Goal: Task Accomplishment & Management: Manage account settings

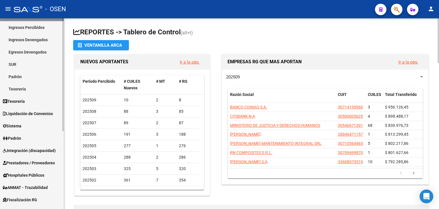
scroll to position [57, 0]
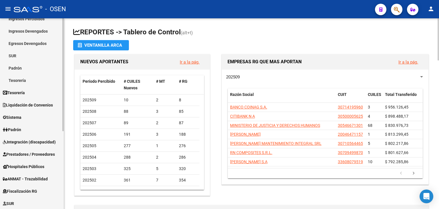
click at [25, 93] on span "Tesorería" at bounding box center [14, 92] width 22 height 6
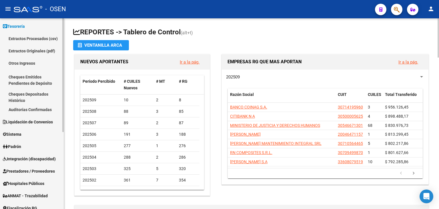
scroll to position [0, 0]
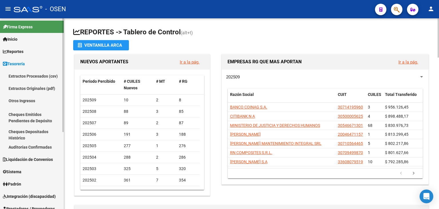
click at [17, 148] on link "Auditorías Confirmadas" at bounding box center [32, 147] width 64 height 12
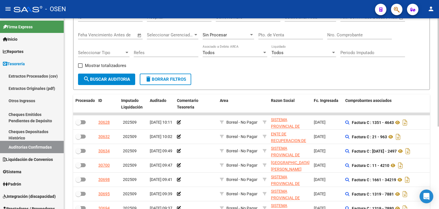
scroll to position [29, 0]
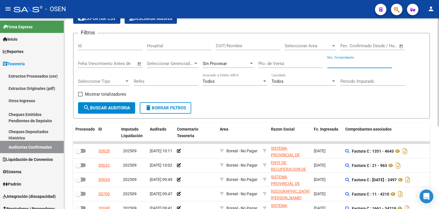
click at [339, 67] on div "Nro. Comprobante" at bounding box center [359, 61] width 65 height 12
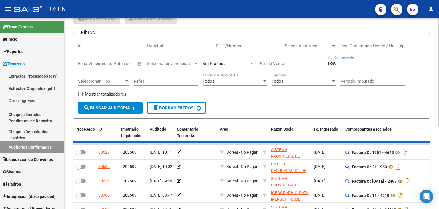
scroll to position [16, 0]
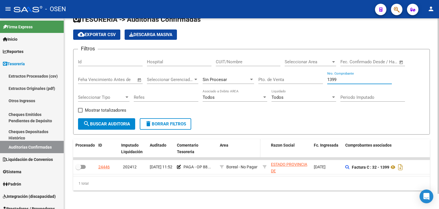
click at [238, 142] on div "Area" at bounding box center [239, 145] width 38 height 7
click at [371, 72] on div "1399 Nro. Comprobante" at bounding box center [359, 77] width 65 height 12
click at [365, 77] on input "1399" at bounding box center [359, 79] width 65 height 5
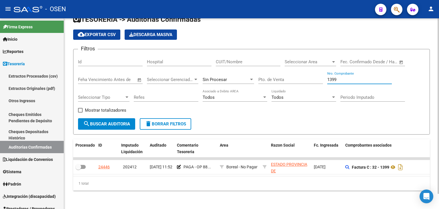
click at [365, 77] on input "1399" at bounding box center [359, 79] width 65 height 5
type input "30925"
click at [341, 77] on input "30925" at bounding box center [359, 79] width 65 height 5
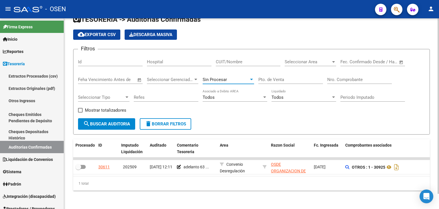
click at [242, 77] on div "Sin Procesar" at bounding box center [226, 79] width 46 height 5
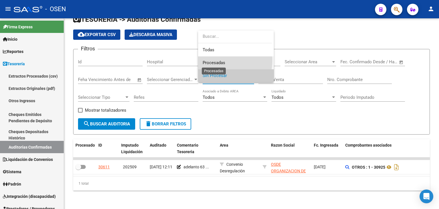
click at [213, 60] on span "Procesadas" at bounding box center [214, 62] width 23 height 5
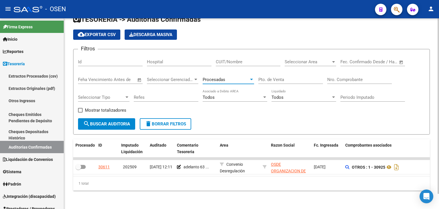
click at [334, 77] on input "Nro. Comprobante" at bounding box center [359, 79] width 65 height 5
type input "30925"
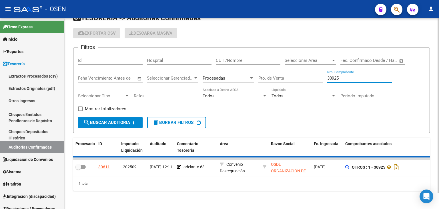
checkbox input "true"
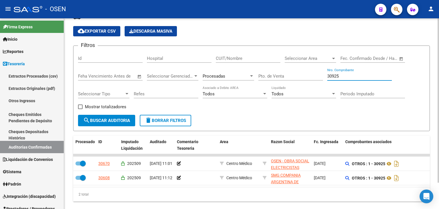
type input "30925"
click at [348, 79] on div "30925 Nro. Comprobante" at bounding box center [359, 74] width 65 height 12
click at [347, 76] on input "30925" at bounding box center [359, 75] width 65 height 5
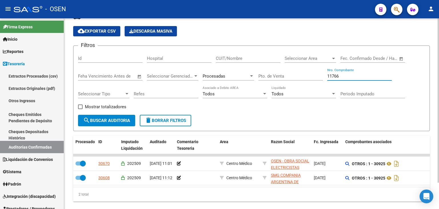
type input "11766"
click at [238, 79] on div "Procesadas" at bounding box center [228, 74] width 51 height 12
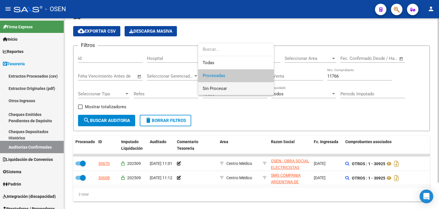
drag, startPoint x: 228, startPoint y: 91, endPoint x: 212, endPoint y: 95, distance: 16.7
click at [228, 91] on span "Sin Procesar" at bounding box center [236, 88] width 67 height 13
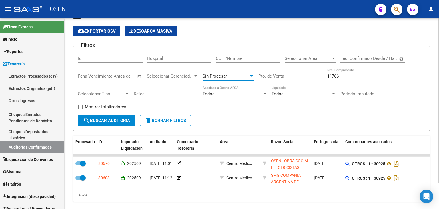
click at [129, 119] on span "search Buscar Auditoria" at bounding box center [106, 120] width 47 height 5
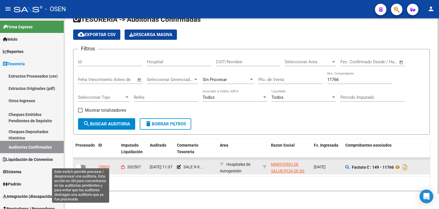
click at [80, 164] on span at bounding box center [78, 167] width 6 height 6
click at [78, 169] on input "checkbox" at bounding box center [78, 169] width 0 height 0
click at [85, 164] on span at bounding box center [83, 167] width 6 height 6
click at [78, 169] on input "checkbox" at bounding box center [78, 169] width 0 height 0
checkbox input "false"
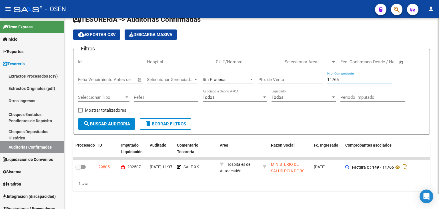
drag, startPoint x: 343, startPoint y: 77, endPoint x: 290, endPoint y: 77, distance: 53.2
click at [290, 77] on div "Filtros Id Hospital CUIT/Nombre Seleccionar Area Seleccionar Area Fecha inicio …" at bounding box center [251, 86] width 347 height 64
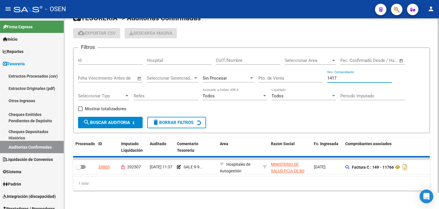
scroll to position [8, 0]
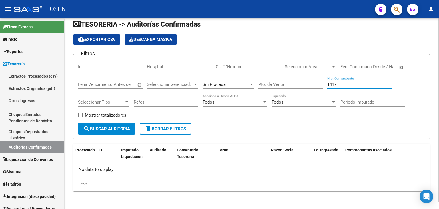
type input "1417"
click at [231, 80] on div "Sin Procesar" at bounding box center [228, 82] width 51 height 12
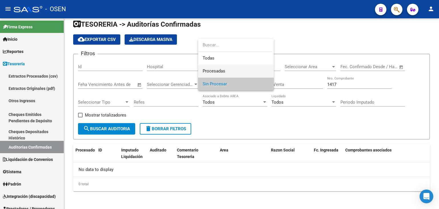
click at [228, 72] on span "Procesadas" at bounding box center [236, 71] width 67 height 13
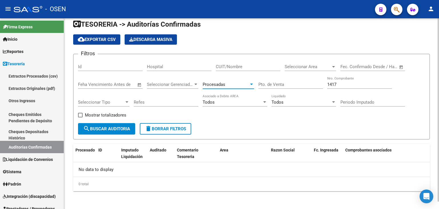
click at [104, 128] on span "search Buscar Auditoria" at bounding box center [106, 128] width 47 height 5
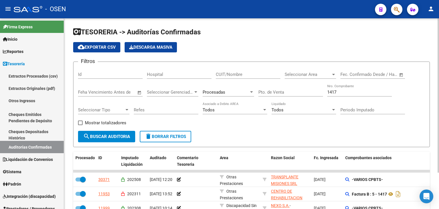
scroll to position [29, 0]
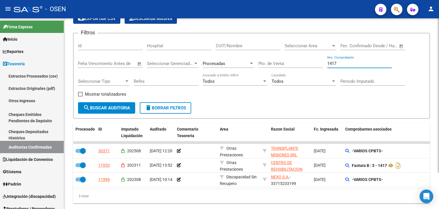
click at [338, 65] on input "1417" at bounding box center [359, 63] width 65 height 5
click at [237, 60] on div "Procesadas" at bounding box center [228, 61] width 51 height 12
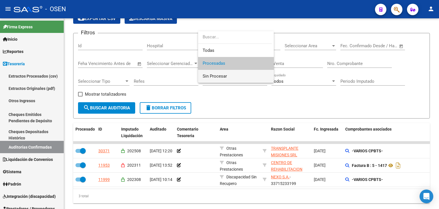
click at [234, 75] on span "Sin Procesar" at bounding box center [236, 76] width 67 height 13
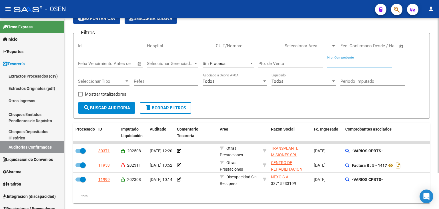
click at [352, 65] on input "Nro. Comprobante" at bounding box center [359, 63] width 65 height 5
type input "30925"
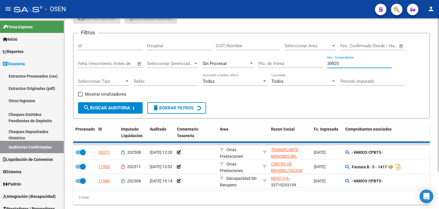
checkbox input "false"
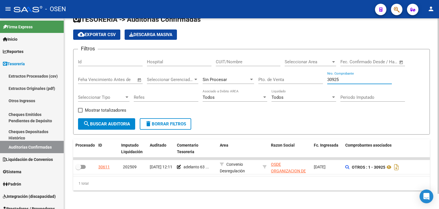
click at [340, 77] on input "30925" at bounding box center [359, 79] width 65 height 5
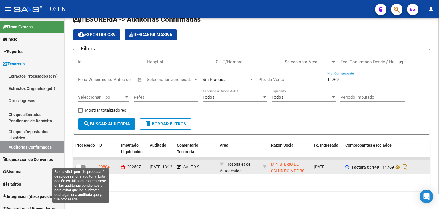
type input "11769"
click at [85, 165] on span at bounding box center [80, 167] width 10 height 4
click at [78, 169] on input "checkbox" at bounding box center [78, 169] width 0 height 0
checkbox input "true"
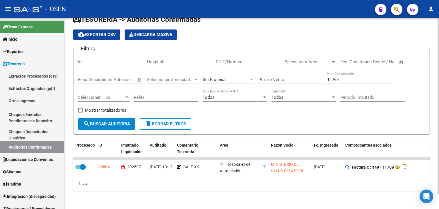
click at [340, 77] on input "11769" at bounding box center [359, 79] width 65 height 5
click at [339, 77] on input "11769" at bounding box center [359, 79] width 65 height 5
click at [332, 77] on input "11769" at bounding box center [359, 79] width 65 height 5
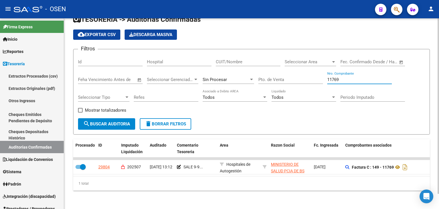
click at [332, 77] on input "11769" at bounding box center [359, 79] width 65 height 5
type input "11766"
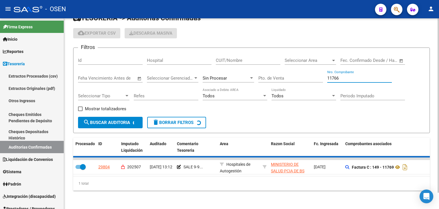
checkbox input "false"
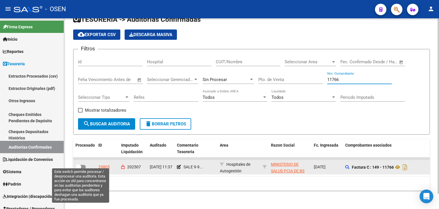
type input "11766"
click at [81, 165] on span at bounding box center [80, 167] width 10 height 4
click at [78, 169] on input "checkbox" at bounding box center [78, 169] width 0 height 0
checkbox input "true"
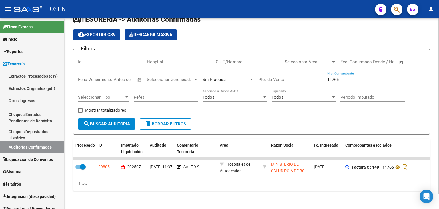
click at [354, 77] on input "11766" at bounding box center [359, 79] width 65 height 5
type input "31"
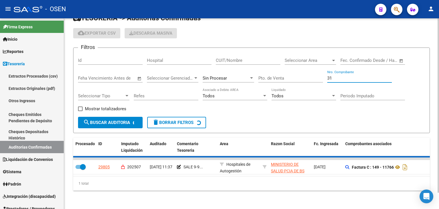
checkbox input "false"
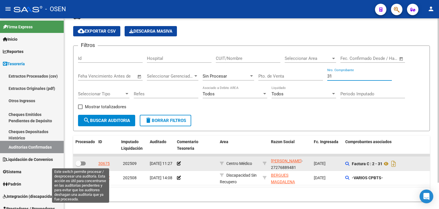
type input "31"
click at [81, 160] on span at bounding box center [78, 163] width 6 height 6
click at [78, 165] on input "checkbox" at bounding box center [78, 165] width 0 height 0
checkbox input "true"
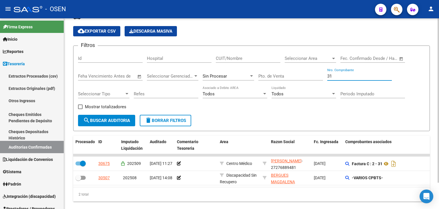
click at [334, 76] on input "31" at bounding box center [359, 75] width 65 height 5
type input "138"
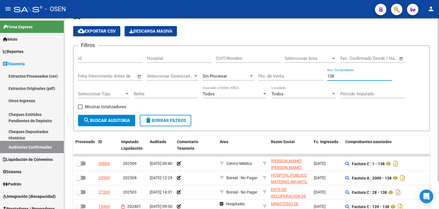
checkbox input "false"
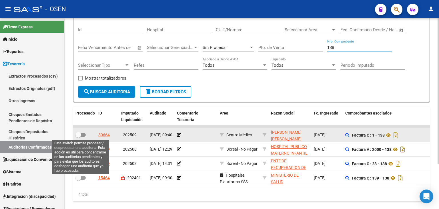
type input "138"
click at [81, 133] on span at bounding box center [80, 135] width 10 height 4
click at [78, 137] on input "checkbox" at bounding box center [78, 137] width 0 height 0
checkbox input "true"
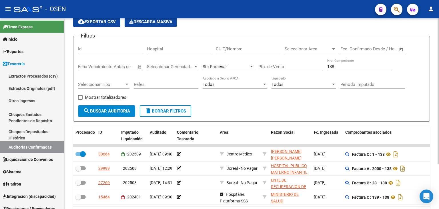
scroll to position [16, 0]
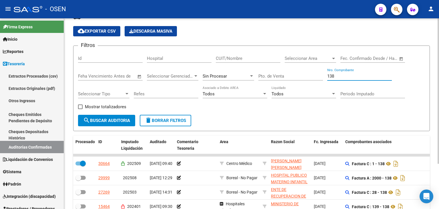
click at [341, 73] on input "138" at bounding box center [359, 75] width 65 height 5
type input "137"
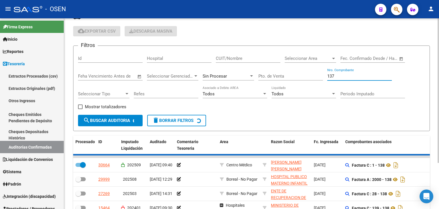
checkbox input "false"
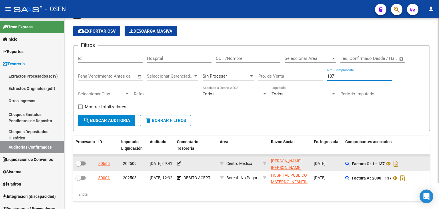
type input "137"
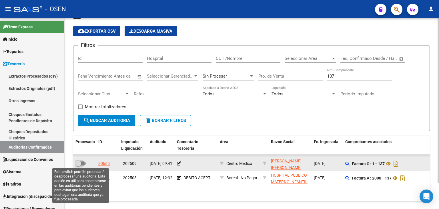
click at [83, 163] on span at bounding box center [80, 163] width 10 height 4
click at [78, 165] on input "checkbox" at bounding box center [78, 165] width 0 height 0
checkbox input "true"
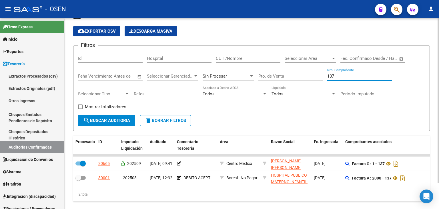
click at [342, 76] on input "137" at bounding box center [359, 75] width 65 height 5
type input "120"
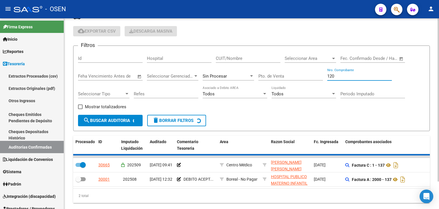
checkbox input "false"
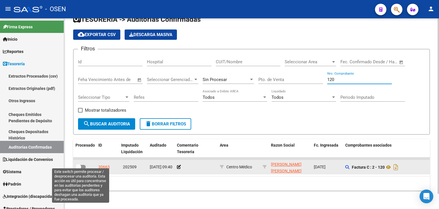
type input "120"
click at [81, 164] on span at bounding box center [78, 167] width 6 height 6
click at [78, 169] on input "checkbox" at bounding box center [78, 169] width 0 height 0
checkbox input "true"
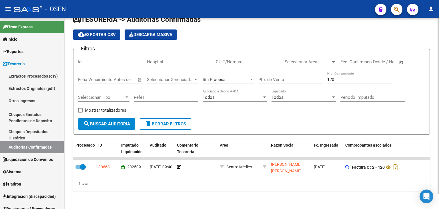
click at [338, 77] on input "120" at bounding box center [359, 79] width 65 height 5
click at [334, 77] on input "120" at bounding box center [359, 79] width 65 height 5
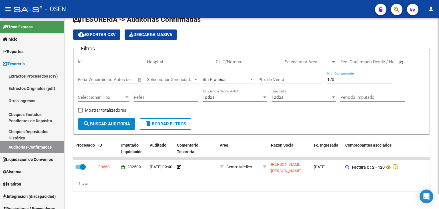
click at [334, 77] on input "120" at bounding box center [359, 79] width 65 height 5
type input "688"
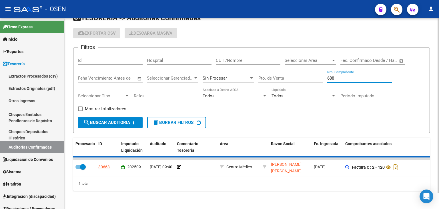
checkbox input "false"
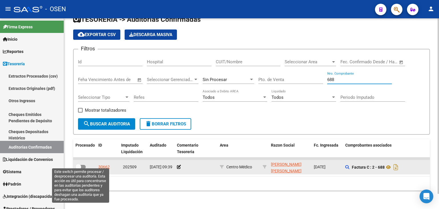
type input "688"
click at [82, 165] on span at bounding box center [80, 167] width 10 height 4
click at [78, 169] on input "checkbox" at bounding box center [78, 169] width 0 height 0
checkbox input "true"
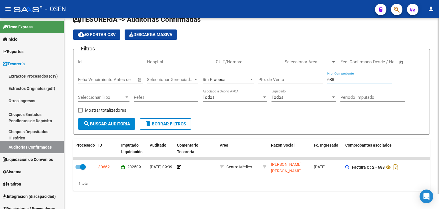
click at [340, 77] on input "688" at bounding box center [359, 79] width 65 height 5
type input "111"
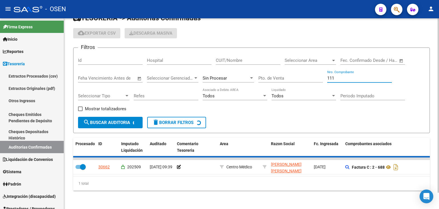
checkbox input "false"
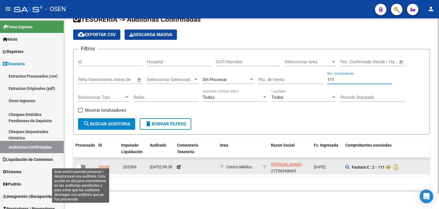
type input "111"
click at [83, 165] on span at bounding box center [80, 167] width 10 height 4
click at [78, 169] on input "checkbox" at bounding box center [78, 169] width 0 height 0
checkbox input "true"
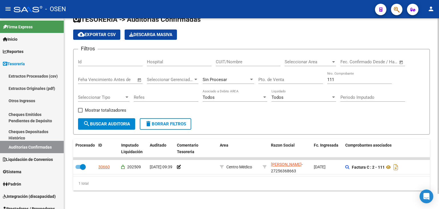
click at [343, 77] on input "111" at bounding box center [359, 79] width 65 height 5
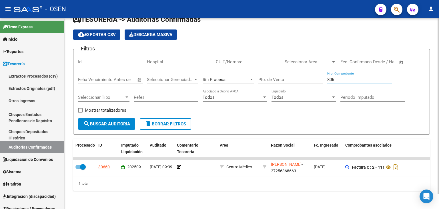
type input "8067"
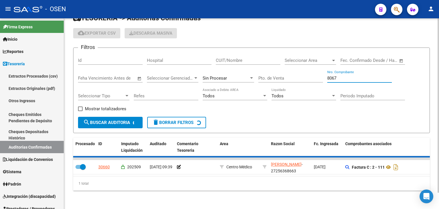
checkbox input "false"
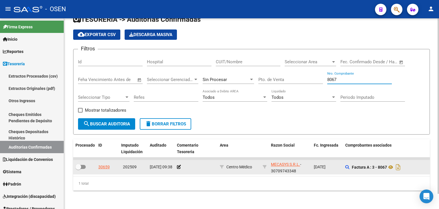
type input "8067"
click at [85, 165] on span at bounding box center [80, 167] width 10 height 4
click at [78, 169] on input "checkbox" at bounding box center [78, 169] width 0 height 0
checkbox input "true"
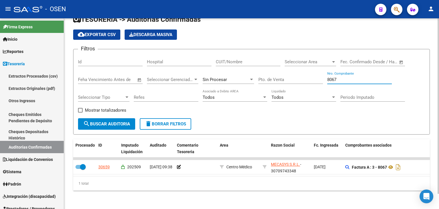
click at [342, 77] on input "8067" at bounding box center [359, 79] width 65 height 5
click at [341, 77] on input "8067" at bounding box center [359, 79] width 65 height 5
type input "8"
type input "541"
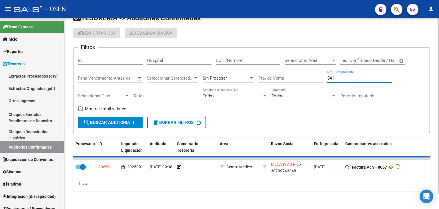
checkbox input "false"
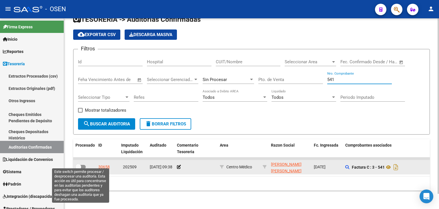
type input "541"
click at [83, 165] on span at bounding box center [80, 167] width 10 height 4
click at [78, 169] on input "checkbox" at bounding box center [78, 169] width 0 height 0
checkbox input "true"
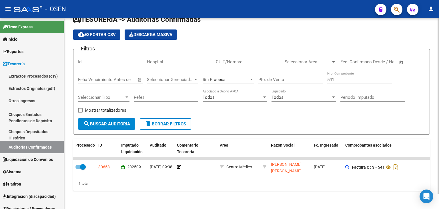
click at [336, 77] on input "541" at bounding box center [359, 79] width 65 height 5
type input "180"
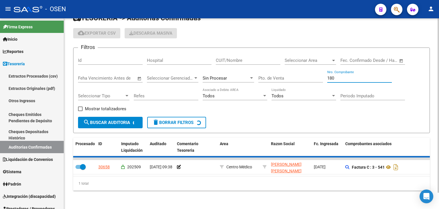
checkbox input "false"
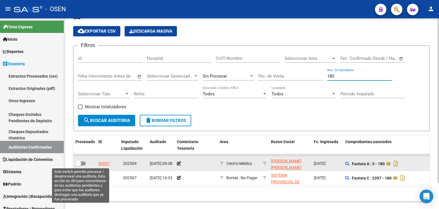
type input "180"
click at [82, 163] on span at bounding box center [80, 163] width 10 height 4
click at [78, 165] on input "checkbox" at bounding box center [78, 165] width 0 height 0
checkbox input "true"
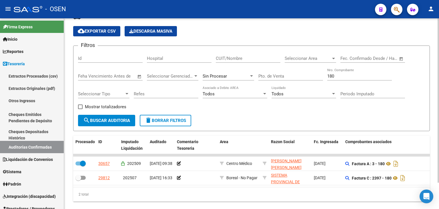
click at [339, 75] on input "180" at bounding box center [359, 75] width 65 height 5
type input "77"
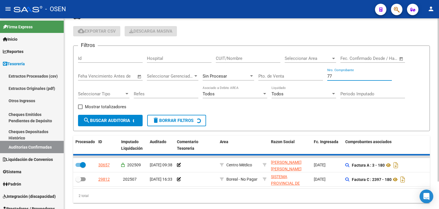
checkbox input "false"
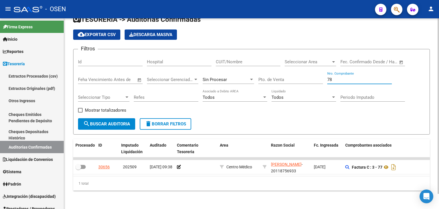
scroll to position [0, 0]
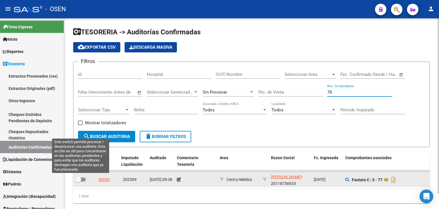
type input "78"
click at [83, 178] on span at bounding box center [80, 179] width 10 height 4
click at [78, 181] on input "checkbox" at bounding box center [78, 181] width 0 height 0
checkbox input "true"
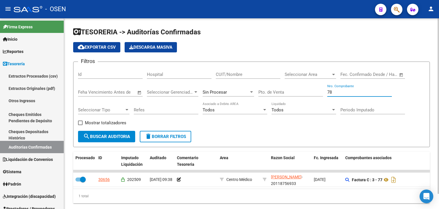
click at [345, 90] on input "78" at bounding box center [359, 91] width 65 height 5
type input "5673"
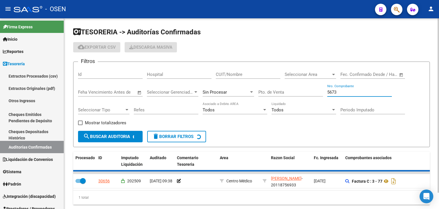
checkbox input "false"
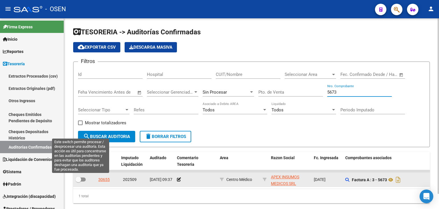
type input "5673"
click at [79, 180] on span at bounding box center [78, 179] width 6 height 6
click at [78, 181] on input "checkbox" at bounding box center [78, 181] width 0 height 0
checkbox input "true"
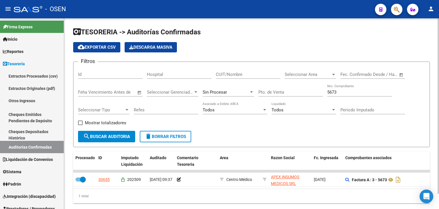
click at [342, 91] on input "5673" at bounding box center [359, 91] width 65 height 5
type input "112750"
click at [102, 139] on button "search Buscar Auditoria" at bounding box center [106, 136] width 57 height 11
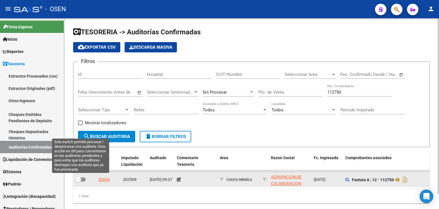
click at [79, 179] on span at bounding box center [78, 179] width 6 height 6
click at [78, 181] on input "checkbox" at bounding box center [78, 181] width 0 height 0
checkbox input "true"
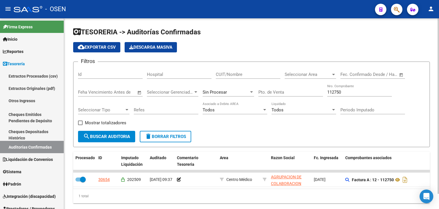
click at [342, 94] on div "112750 Nro. Comprobante" at bounding box center [359, 90] width 65 height 12
click at [342, 92] on input "112750" at bounding box center [359, 91] width 65 height 5
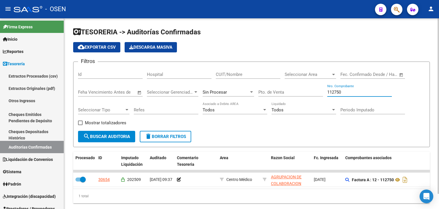
click at [342, 92] on input "112750" at bounding box center [359, 91] width 65 height 5
type input "395"
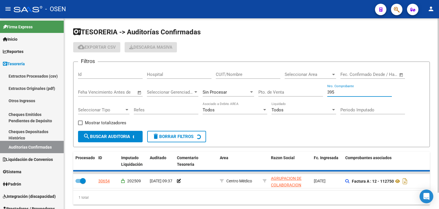
checkbox input "false"
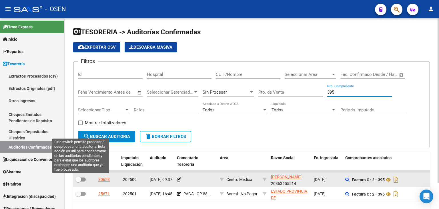
type input "395"
click at [82, 177] on span at bounding box center [80, 179] width 10 height 4
click at [78, 181] on input "checkbox" at bounding box center [78, 181] width 0 height 0
checkbox input "true"
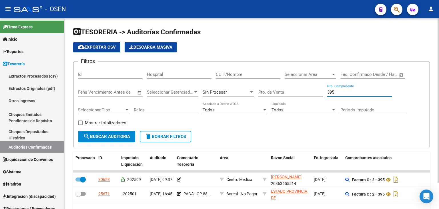
click at [339, 90] on input "395" at bounding box center [359, 91] width 65 height 5
type input "87552"
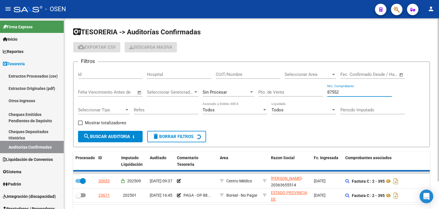
checkbox input "false"
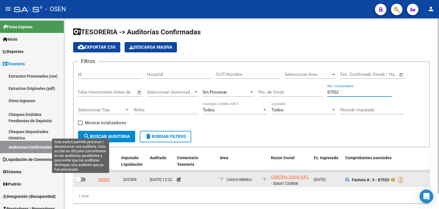
type input "87552"
click at [77, 177] on span at bounding box center [78, 179] width 6 height 6
click at [78, 181] on input "checkbox" at bounding box center [78, 181] width 0 height 0
checkbox input "true"
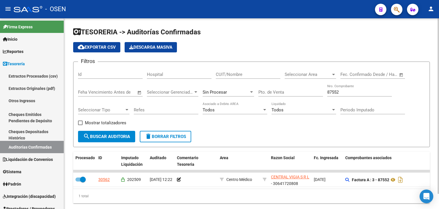
click at [343, 95] on div "87552 Nro. Comprobante" at bounding box center [359, 90] width 65 height 12
click at [344, 91] on input "87552" at bounding box center [359, 91] width 65 height 5
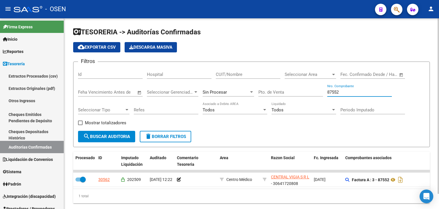
click at [344, 91] on input "87552" at bounding box center [359, 91] width 65 height 5
type input "24717"
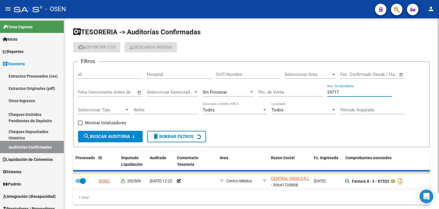
checkbox input "false"
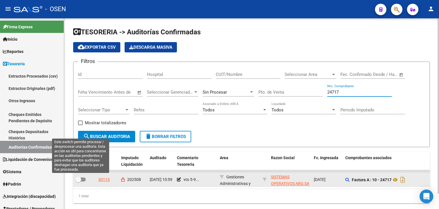
type input "24717"
click at [82, 177] on span at bounding box center [80, 179] width 10 height 4
click at [78, 181] on input "checkbox" at bounding box center [78, 181] width 0 height 0
checkbox input "true"
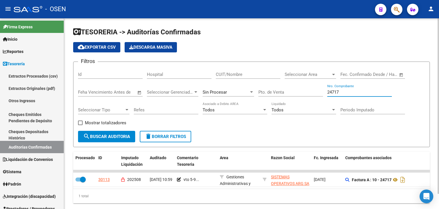
click at [334, 89] on input "24717" at bounding box center [359, 91] width 65 height 5
type input "1494"
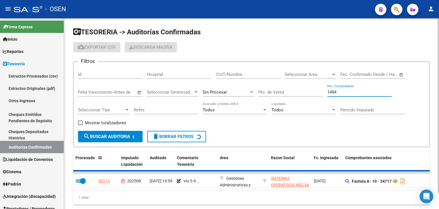
checkbox input "false"
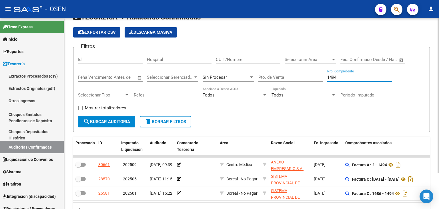
scroll to position [29, 0]
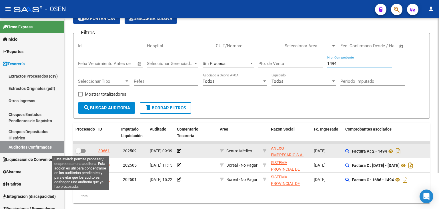
type input "1494"
click at [83, 150] on span at bounding box center [80, 151] width 10 height 4
click at [78, 153] on input "checkbox" at bounding box center [78, 153] width 0 height 0
checkbox input "true"
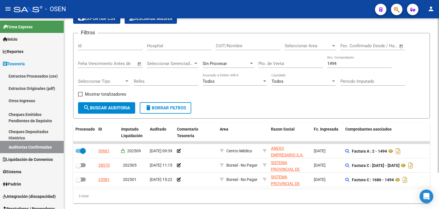
click at [334, 63] on input "1494" at bounding box center [359, 63] width 65 height 5
type input "2607"
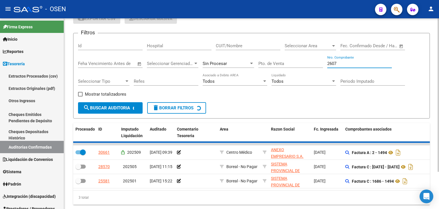
checkbox input "false"
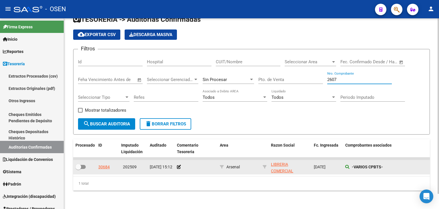
type input "2607"
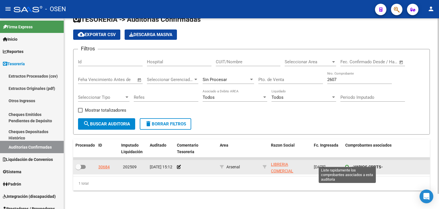
click at [348, 165] on icon at bounding box center [347, 167] width 4 height 4
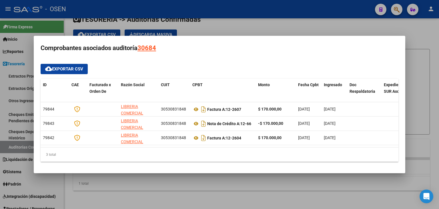
drag, startPoint x: 293, startPoint y: 195, endPoint x: 269, endPoint y: 193, distance: 24.1
click at [293, 195] on div at bounding box center [219, 104] width 439 height 209
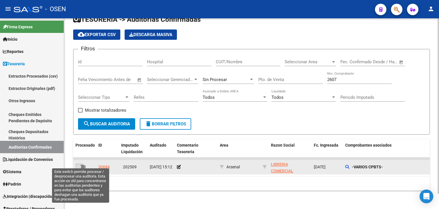
click at [77, 164] on span at bounding box center [78, 167] width 6 height 6
click at [78, 169] on input "checkbox" at bounding box center [78, 169] width 0 height 0
checkbox input "true"
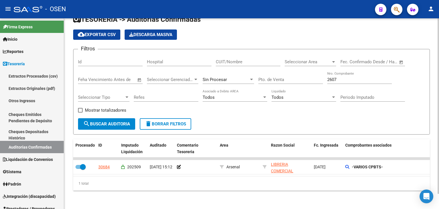
click at [338, 77] on input "2607" at bounding box center [359, 79] width 65 height 5
click at [328, 80] on div "2607 Nro. Comprobante" at bounding box center [359, 80] width 65 height 18
click at [334, 77] on input "2607" at bounding box center [359, 79] width 65 height 5
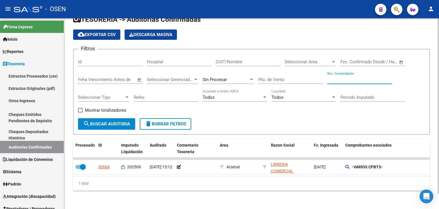
click at [357, 77] on input "Nro. Comprobante" at bounding box center [359, 79] width 65 height 5
type input "5504"
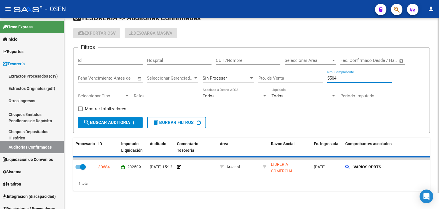
checkbox input "false"
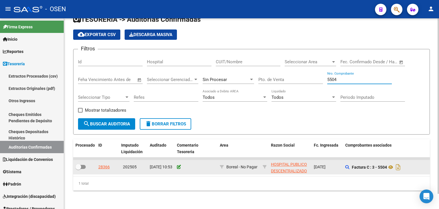
type input "5504"
click at [178, 165] on icon at bounding box center [179, 167] width 4 height 4
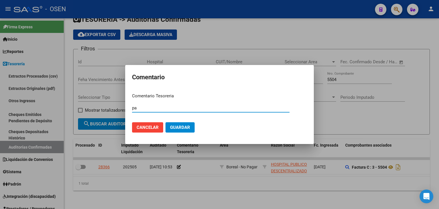
type input "p"
type input "PAGA - OP 88949"
click at [165, 122] on button "Guardar" at bounding box center [179, 127] width 29 height 10
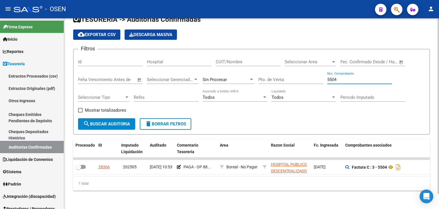
click at [346, 77] on input "5504" at bounding box center [359, 79] width 65 height 5
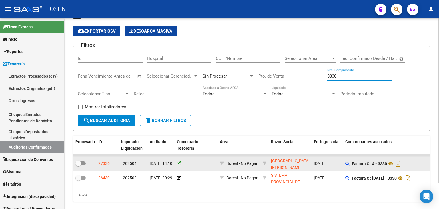
type input "3330"
click at [178, 163] on icon at bounding box center [179, 163] width 4 height 4
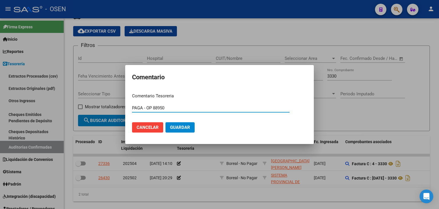
type input "PAGA - OP 88950"
click at [165, 122] on button "Guardar" at bounding box center [179, 127] width 29 height 10
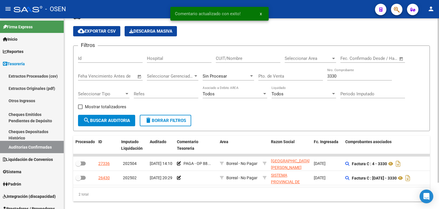
click at [350, 76] on input "3330" at bounding box center [359, 75] width 65 height 5
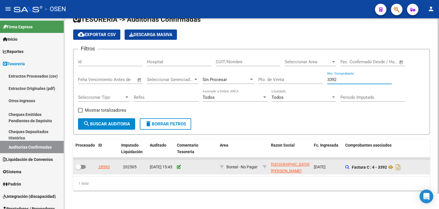
type input "3392"
click at [178, 165] on icon at bounding box center [179, 167] width 4 height 4
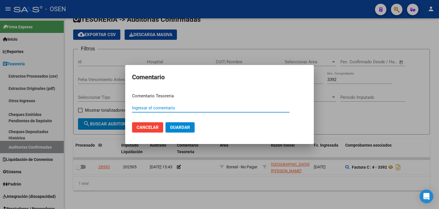
click at [177, 110] on input "Ingresar el comentario" at bounding box center [210, 107] width 157 height 5
click at [176, 108] on input "Ingresar el comentario" at bounding box center [210, 107] width 157 height 5
type input "PAGA - OP 88950"
click at [165, 122] on button "Guardar" at bounding box center [179, 127] width 29 height 10
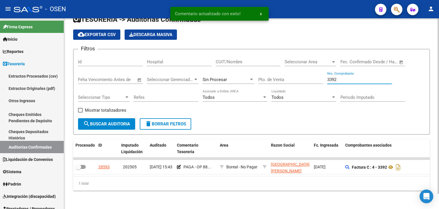
click at [345, 77] on input "3392" at bounding box center [359, 79] width 65 height 5
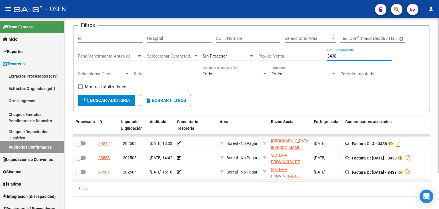
scroll to position [45, 0]
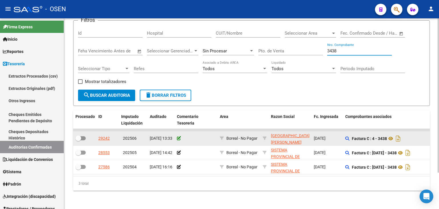
type input "3438"
click at [179, 136] on icon at bounding box center [179, 138] width 4 height 4
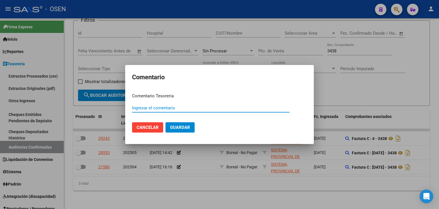
click at [168, 108] on input "Ingresar el comentario" at bounding box center [210, 107] width 157 height 5
type input "PAGA - OP 88950"
click at [165, 122] on button "Guardar" at bounding box center [179, 127] width 29 height 10
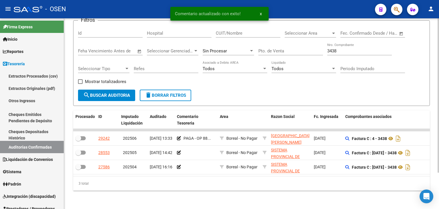
click at [342, 49] on input "3438" at bounding box center [359, 50] width 65 height 5
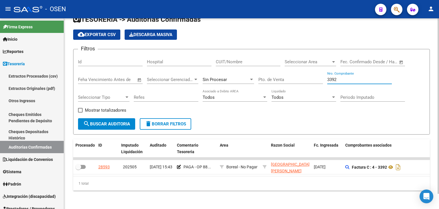
scroll to position [16, 0]
drag, startPoint x: 336, startPoint y: 75, endPoint x: 321, endPoint y: 74, distance: 15.7
click at [321, 74] on div "Filtros Id Hospital CUIT/Nombre Seleccionar Area Seleccionar Area Fecha inicio …" at bounding box center [251, 86] width 347 height 64
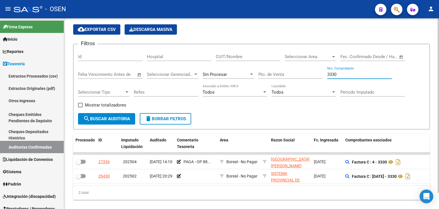
scroll to position [31, 0]
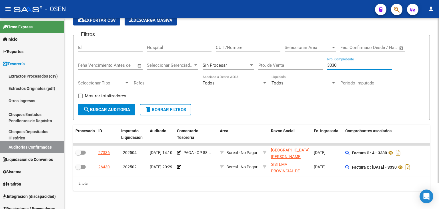
click at [348, 63] on input "3330" at bounding box center [359, 65] width 65 height 5
click at [347, 63] on input "3330" at bounding box center [359, 65] width 65 height 5
click at [346, 63] on input "3330" at bounding box center [359, 65] width 65 height 5
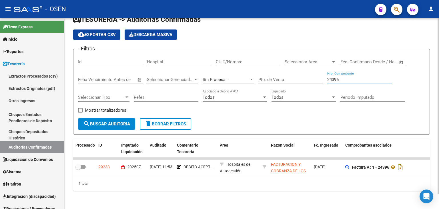
scroll to position [16, 0]
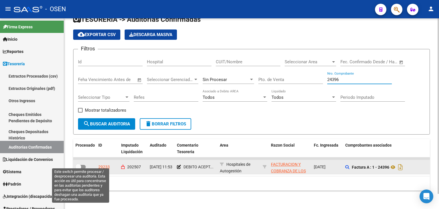
type input "24396"
click at [81, 164] on span at bounding box center [78, 167] width 6 height 6
click at [78, 169] on input "checkbox" at bounding box center [78, 169] width 0 height 0
checkbox input "true"
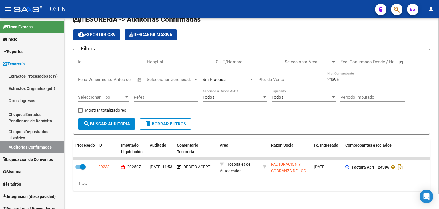
drag, startPoint x: 361, startPoint y: 72, endPoint x: 358, endPoint y: 74, distance: 3.2
click at [360, 72] on div "24396 Nro. Comprobante" at bounding box center [359, 77] width 65 height 12
click at [356, 77] on input "24396" at bounding box center [359, 79] width 65 height 5
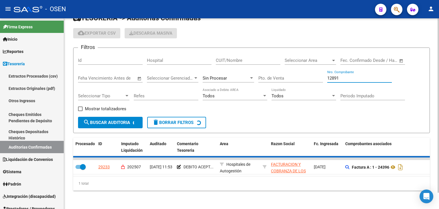
scroll to position [8, 0]
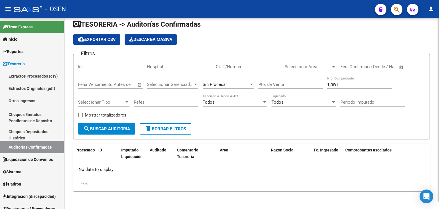
click at [354, 87] on div "12891 Nro. Comprobante" at bounding box center [359, 82] width 65 height 12
click at [354, 83] on input "12891" at bounding box center [359, 84] width 65 height 5
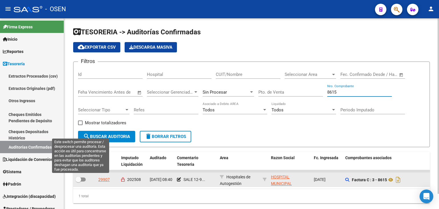
type input "8615"
click at [81, 179] on span at bounding box center [80, 179] width 10 height 4
click at [78, 181] on input "checkbox" at bounding box center [78, 181] width 0 height 0
checkbox input "true"
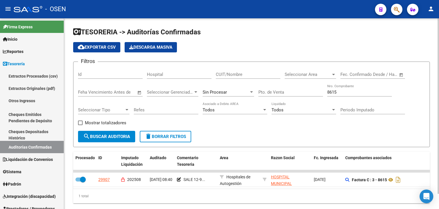
click at [349, 93] on input "8615" at bounding box center [359, 91] width 65 height 5
type input "80925"
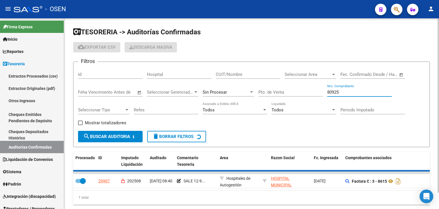
checkbox input "false"
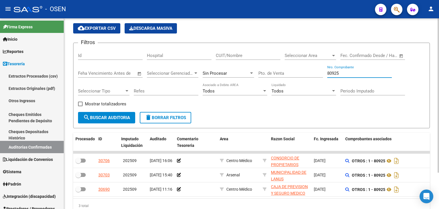
scroll to position [45, 0]
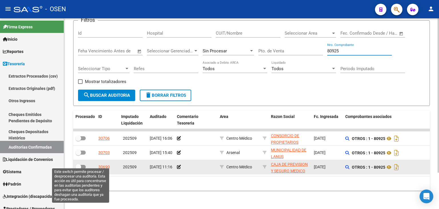
type input "80925"
click at [83, 165] on span at bounding box center [80, 167] width 10 height 4
click at [78, 169] on input "checkbox" at bounding box center [78, 169] width 0 height 0
checkbox input "true"
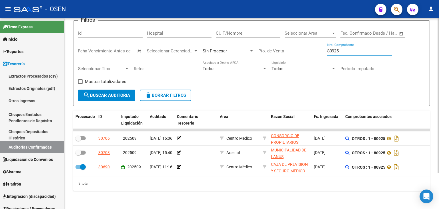
click at [333, 48] on input "80925" at bounding box center [359, 50] width 65 height 5
type input "50925"
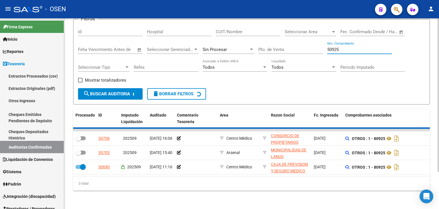
checkbox input "false"
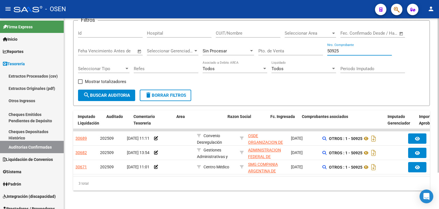
scroll to position [0, 0]
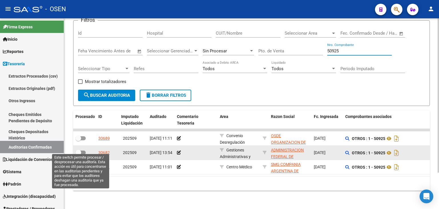
type input "50925"
click at [79, 149] on span at bounding box center [78, 152] width 6 height 6
click at [78, 154] on input "checkbox" at bounding box center [78, 154] width 0 height 0
checkbox input "true"
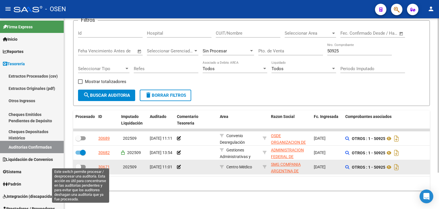
click at [84, 165] on span at bounding box center [80, 167] width 10 height 4
click at [78, 169] on input "checkbox" at bounding box center [78, 169] width 0 height 0
checkbox input "true"
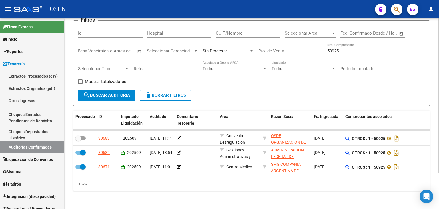
click at [343, 44] on div "50925 Nro. Comprobante" at bounding box center [359, 49] width 65 height 12
click at [343, 48] on input "50925" at bounding box center [359, 50] width 65 height 5
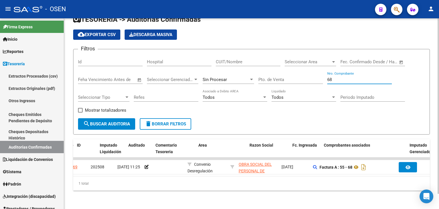
scroll to position [0, 8]
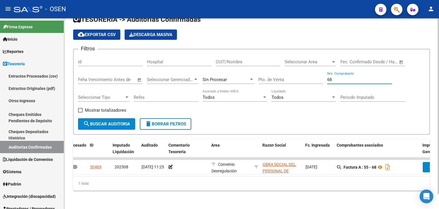
click at [341, 77] on input "68" at bounding box center [359, 79] width 65 height 5
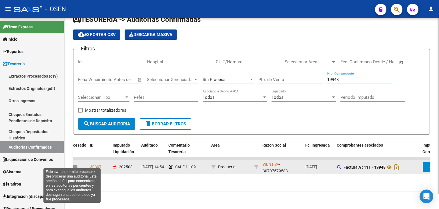
type input "19948"
click at [76, 165] on span at bounding box center [72, 167] width 10 height 4
click at [70, 169] on input "checkbox" at bounding box center [70, 169] width 0 height 0
checkbox input "true"
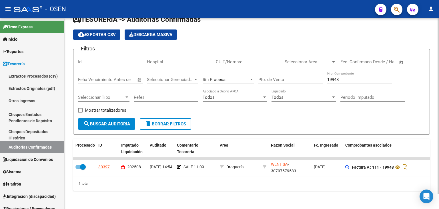
click at [348, 77] on input "19948" at bounding box center [359, 79] width 65 height 5
type input "25642"
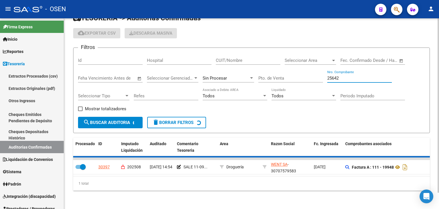
checkbox input "false"
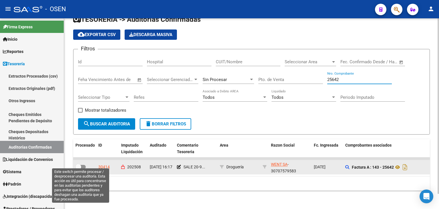
type input "25642"
click at [80, 164] on span at bounding box center [78, 167] width 6 height 6
click at [78, 169] on input "checkbox" at bounding box center [78, 169] width 0 height 0
checkbox input "true"
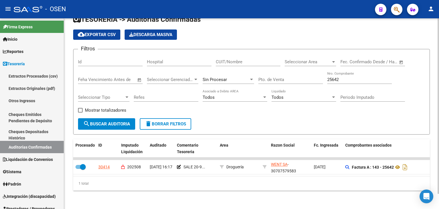
click at [356, 77] on input "25642" at bounding box center [359, 79] width 65 height 5
type input "25845"
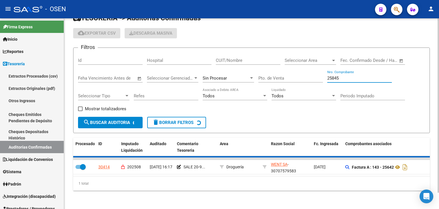
checkbox input "false"
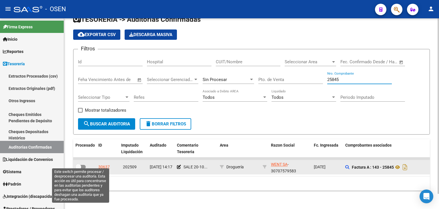
type input "25845"
click at [83, 165] on span at bounding box center [80, 167] width 10 height 4
click at [78, 169] on input "checkbox" at bounding box center [78, 169] width 0 height 0
checkbox input "true"
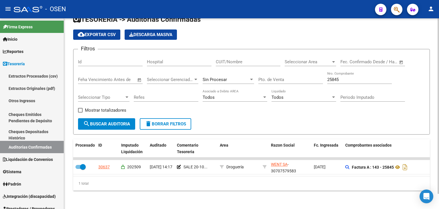
click at [373, 78] on div "25845 Nro. Comprobante" at bounding box center [359, 77] width 65 height 12
click at [372, 78] on input "25845" at bounding box center [359, 79] width 65 height 5
click at [370, 77] on input "25845" at bounding box center [359, 79] width 65 height 5
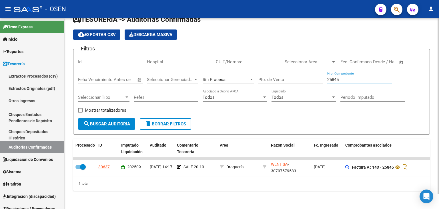
click at [370, 77] on input "25845" at bounding box center [359, 79] width 65 height 5
click at [330, 77] on input "25845" at bounding box center [359, 79] width 65 height 5
type input "25637"
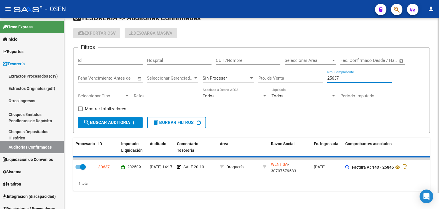
checkbox input "false"
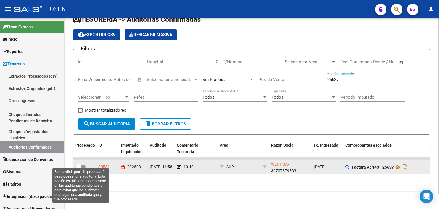
type input "25637"
click at [82, 165] on span at bounding box center [80, 167] width 10 height 4
click at [78, 169] on input "checkbox" at bounding box center [78, 169] width 0 height 0
checkbox input "true"
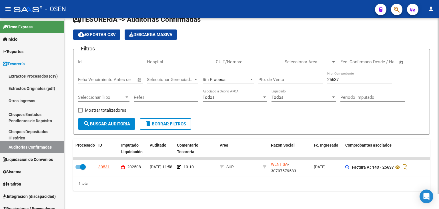
click at [344, 77] on input "25637" at bounding box center [359, 79] width 65 height 5
type input "20196"
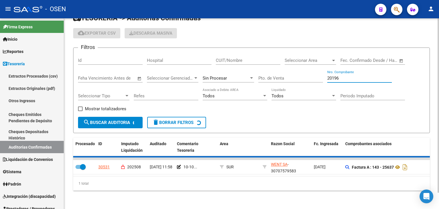
checkbox input "false"
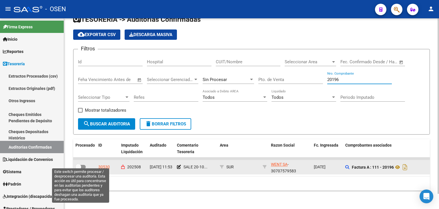
type input "20196"
click at [85, 165] on span at bounding box center [80, 167] width 10 height 4
click at [78, 169] on input "checkbox" at bounding box center [78, 169] width 0 height 0
checkbox input "true"
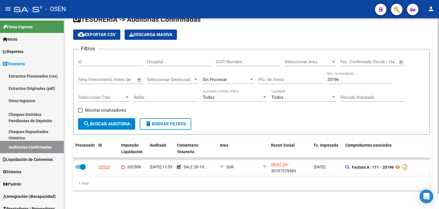
click at [354, 77] on input "20196" at bounding box center [359, 79] width 65 height 5
click at [352, 78] on input "20196" at bounding box center [359, 79] width 65 height 5
click at [353, 78] on div "20196 Nro. Comprobante" at bounding box center [359, 77] width 65 height 12
click at [350, 77] on input "20196" at bounding box center [359, 79] width 65 height 5
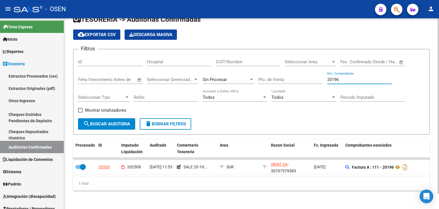
click at [327, 77] on input "20196" at bounding box center [359, 79] width 65 height 5
type input "20276"
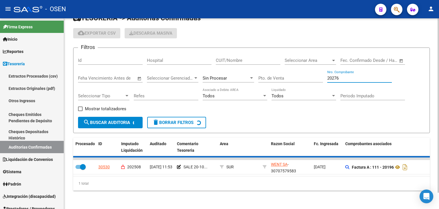
checkbox input "false"
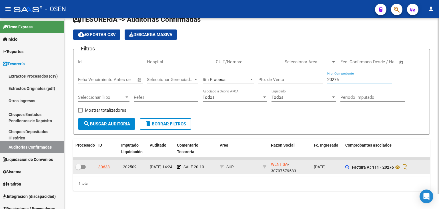
type input "20276"
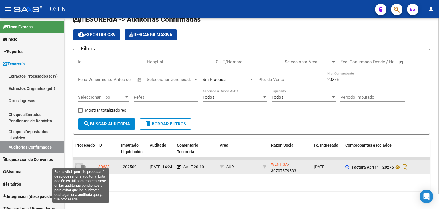
click at [79, 164] on span at bounding box center [78, 167] width 6 height 6
click at [78, 169] on input "checkbox" at bounding box center [78, 169] width 0 height 0
checkbox input "true"
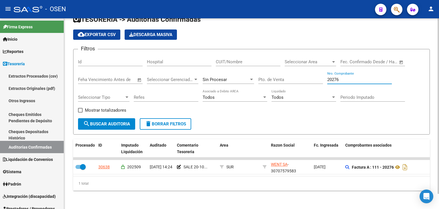
click at [351, 77] on input "20276" at bounding box center [359, 79] width 65 height 5
type input "3295"
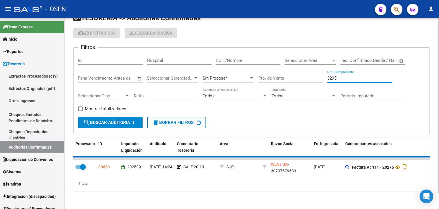
checkbox input "false"
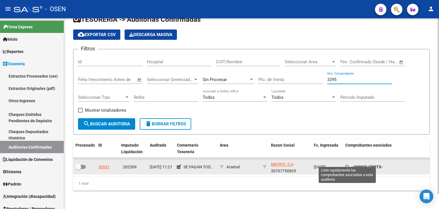
click at [347, 165] on icon at bounding box center [347, 167] width 4 height 4
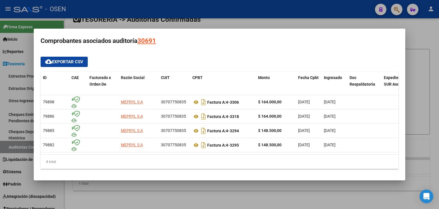
click at [308, 198] on div at bounding box center [219, 104] width 439 height 209
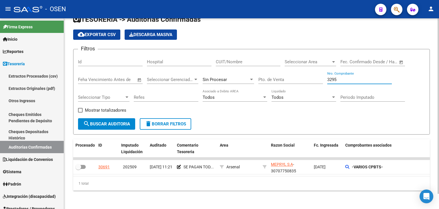
click at [337, 77] on input "3295" at bounding box center [359, 79] width 65 height 5
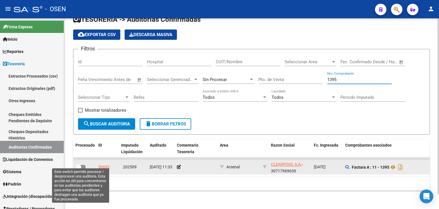
type input "1395"
click at [81, 164] on span at bounding box center [78, 167] width 6 height 6
click at [78, 169] on input "checkbox" at bounding box center [78, 169] width 0 height 0
checkbox input "true"
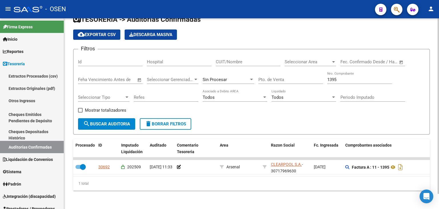
click at [339, 77] on input "1395" at bounding box center [359, 79] width 65 height 5
type input "809251"
checkbox input "false"
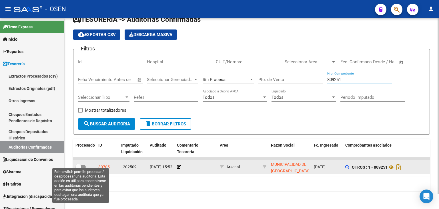
type input "809251"
click at [81, 164] on span at bounding box center [78, 167] width 6 height 6
click at [78, 169] on input "checkbox" at bounding box center [78, 169] width 0 height 0
checkbox input "true"
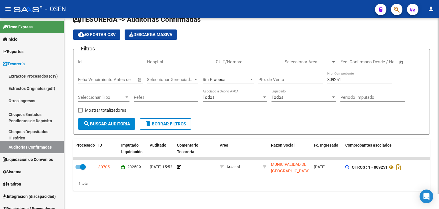
click at [342, 72] on div "809251 Nro. Comprobante" at bounding box center [359, 77] width 65 height 12
click at [342, 77] on input "809251" at bounding box center [359, 79] width 65 height 5
click at [343, 77] on input "809251" at bounding box center [359, 79] width 65 height 5
type input "809252"
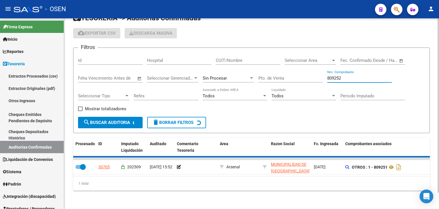
checkbox input "false"
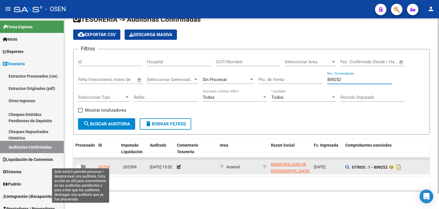
type input "809252"
click at [84, 165] on span at bounding box center [80, 167] width 10 height 4
click at [78, 169] on input "checkbox" at bounding box center [78, 169] width 0 height 0
checkbox input "true"
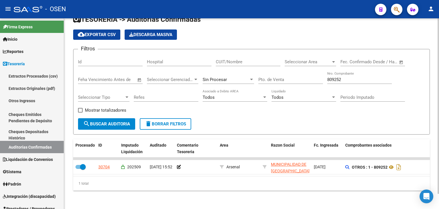
click at [293, 55] on div "Seleccionar Area Seleccionar Area" at bounding box center [310, 60] width 51 height 12
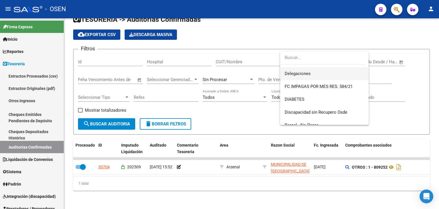
scroll to position [248, 0]
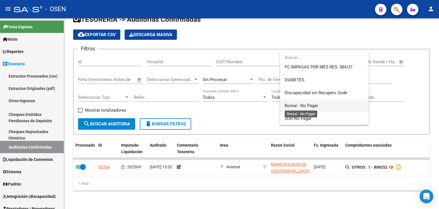
click at [308, 103] on span "Boreal - No Pagar" at bounding box center [301, 105] width 33 height 5
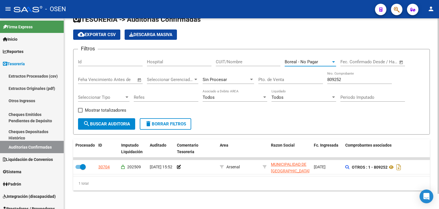
click at [101, 121] on span "search Buscar Auditoria" at bounding box center [106, 123] width 47 height 5
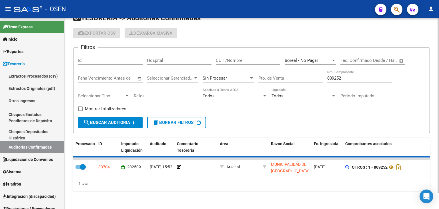
scroll to position [8, 0]
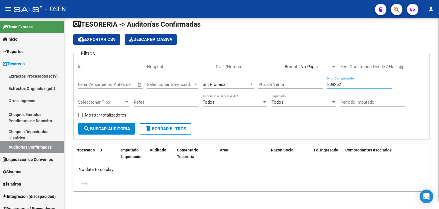
click at [348, 82] on input "809252" at bounding box center [359, 84] width 65 height 5
click at [346, 84] on input "809252" at bounding box center [359, 84] width 65 height 5
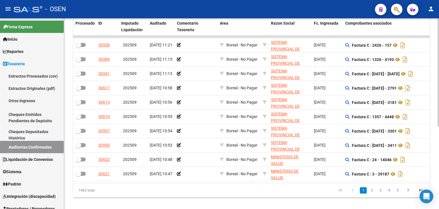
scroll to position [143, 0]
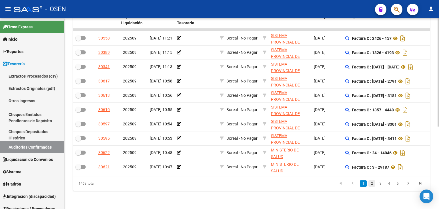
click at [372, 186] on link "2" at bounding box center [371, 183] width 7 height 6
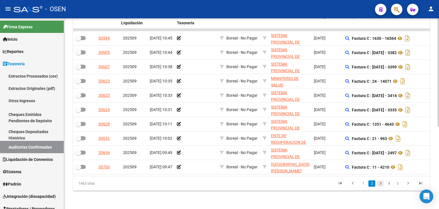
click at [380, 185] on link "3" at bounding box center [380, 183] width 7 height 6
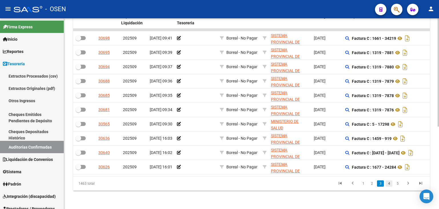
click at [392, 186] on link "4" at bounding box center [389, 183] width 7 height 6
click at [394, 186] on link "6" at bounding box center [397, 183] width 7 height 6
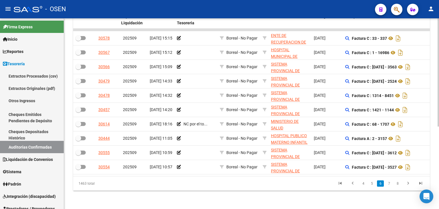
click at [341, 187] on icon "go to first page" at bounding box center [339, 183] width 7 height 7
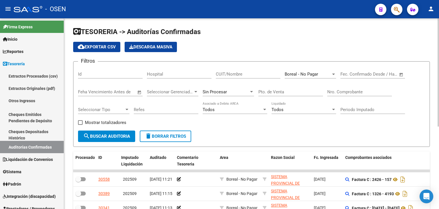
scroll to position [0, 0]
click at [314, 79] on div "Boreal - No Pagar Seleccionar Area" at bounding box center [310, 75] width 51 height 18
click at [310, 73] on span "Boreal - No Pagar" at bounding box center [301, 74] width 33 height 5
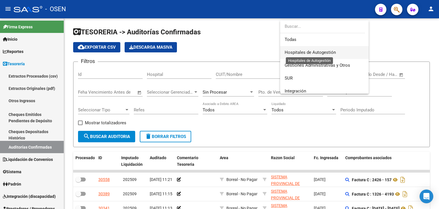
click at [298, 53] on span "Hospitales de Autogestión" at bounding box center [310, 52] width 51 height 5
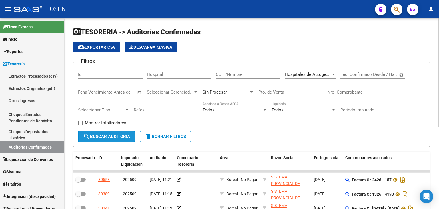
click at [124, 140] on button "search Buscar Auditoria" at bounding box center [106, 136] width 57 height 11
